Goal: Task Accomplishment & Management: Manage account settings

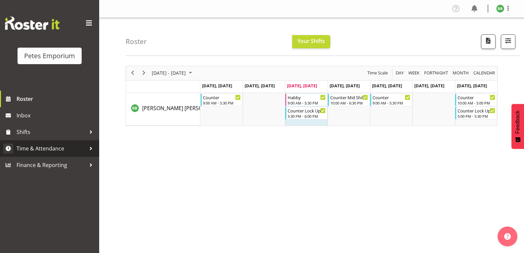
click at [62, 148] on span "Time & Attendance" at bounding box center [51, 149] width 69 height 10
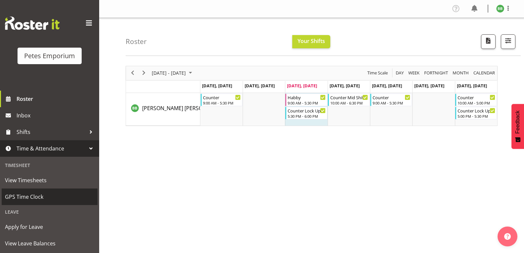
click at [45, 199] on span "GPS Time Clock" at bounding box center [49, 197] width 89 height 10
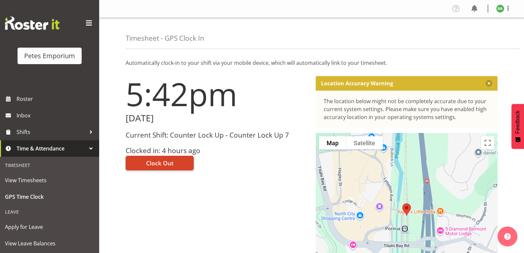
click at [165, 165] on span "Clock Out" at bounding box center [159, 163] width 27 height 9
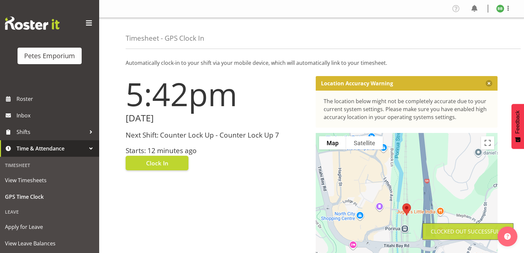
click at [501, 9] on img at bounding box center [501, 9] width 8 height 8
click at [476, 39] on link "Log Out" at bounding box center [481, 35] width 64 height 12
